Goal: Transaction & Acquisition: Purchase product/service

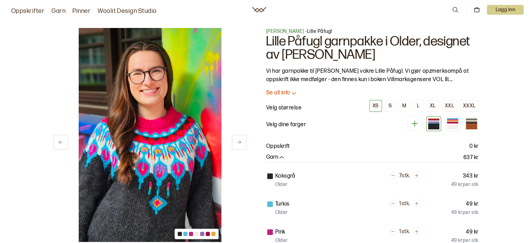
scroll to position [188, 0]
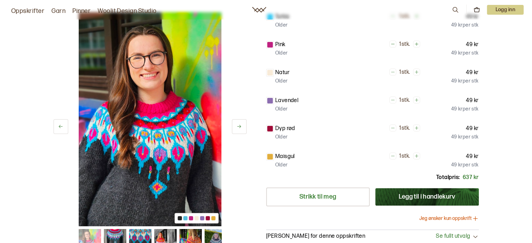
click at [242, 127] on button at bounding box center [239, 126] width 15 height 15
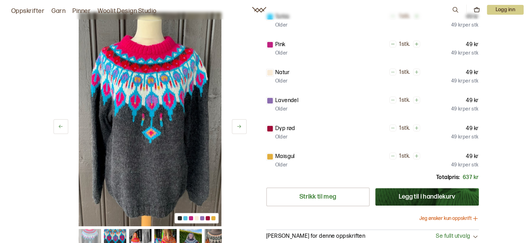
click at [242, 126] on button at bounding box center [239, 126] width 15 height 15
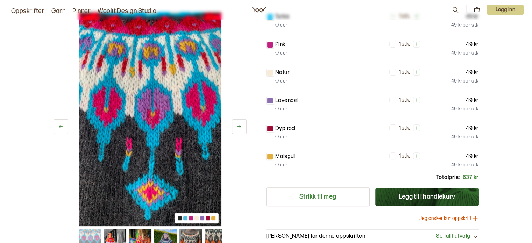
click at [242, 126] on button at bounding box center [239, 126] width 15 height 15
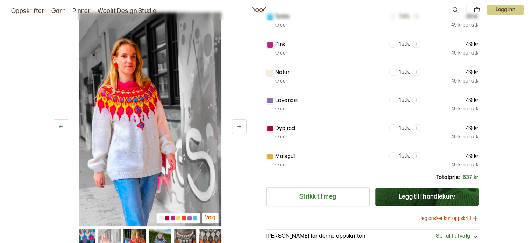
click at [242, 126] on button at bounding box center [239, 126] width 15 height 15
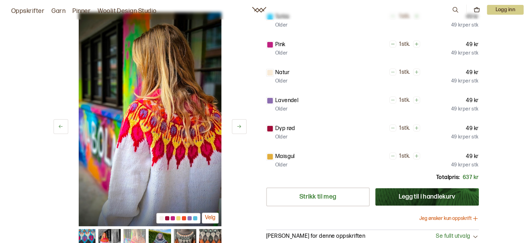
click at [242, 126] on button at bounding box center [239, 126] width 15 height 15
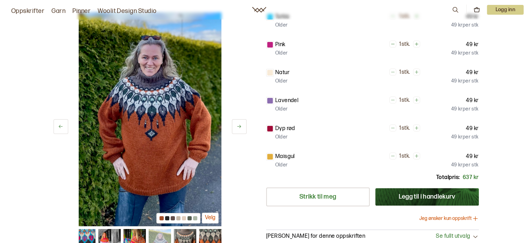
click at [242, 126] on button at bounding box center [239, 126] width 15 height 15
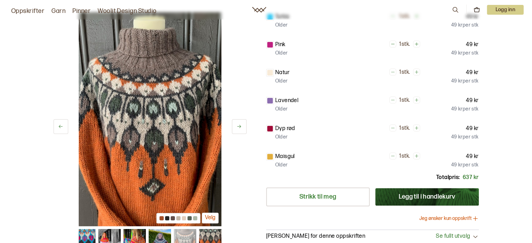
click at [242, 126] on button at bounding box center [239, 126] width 15 height 15
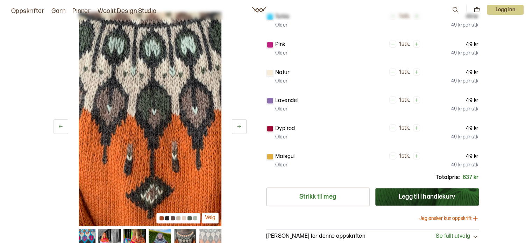
click at [242, 126] on button at bounding box center [239, 126] width 15 height 15
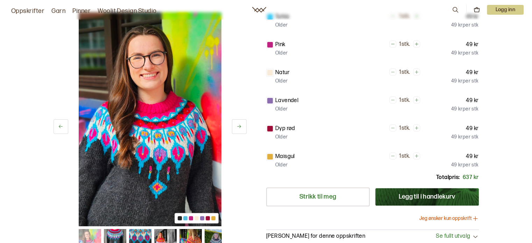
click at [242, 126] on button at bounding box center [239, 126] width 15 height 15
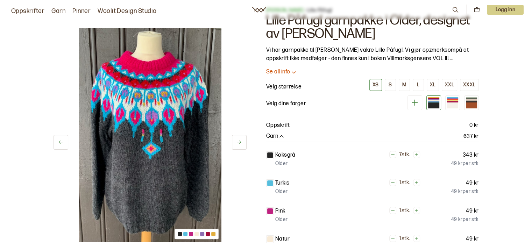
scroll to position [0, 0]
